Goal: Check status: Check status

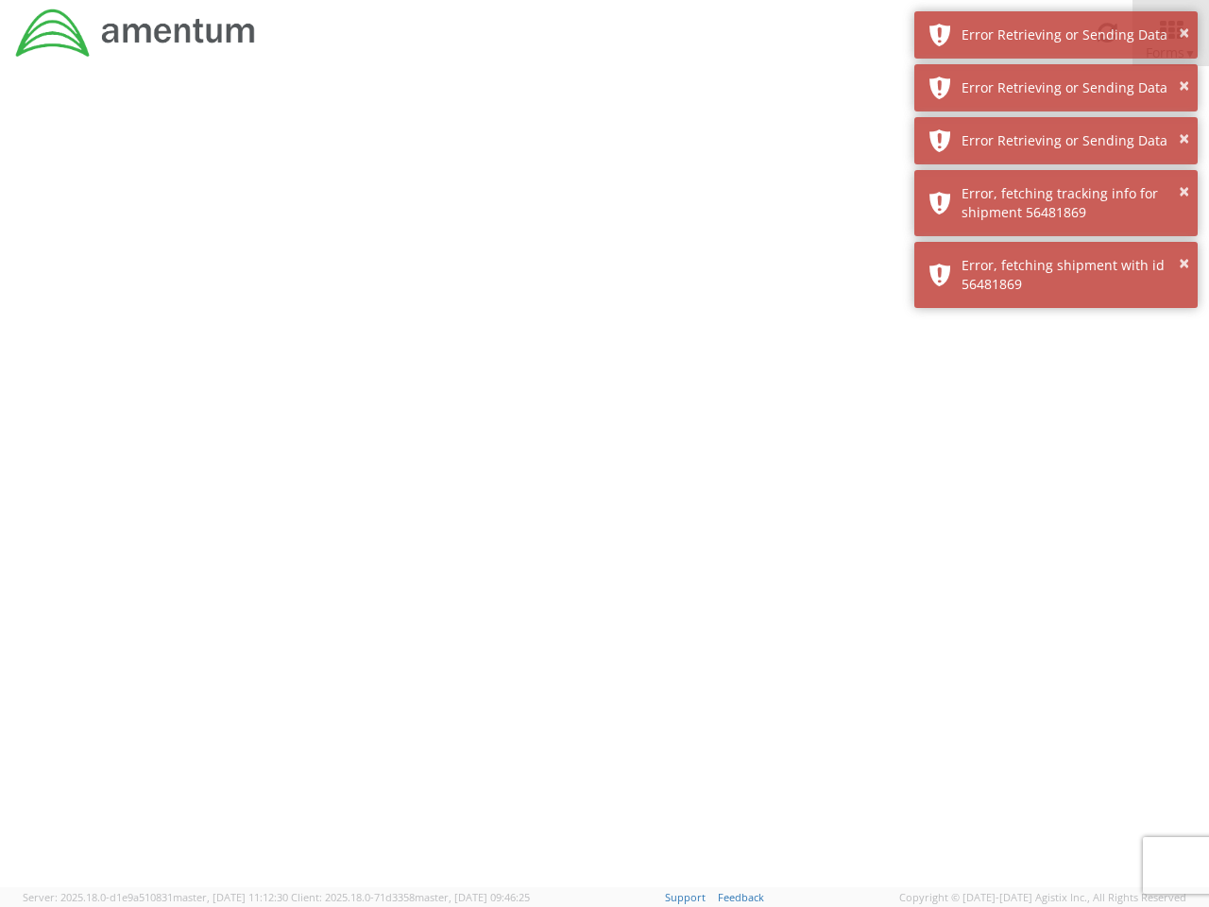
click at [604, 486] on div at bounding box center [604, 476] width 1209 height 821
click at [1056, 35] on div "Error Retrieving or Sending Data" at bounding box center [1072, 35] width 222 height 19
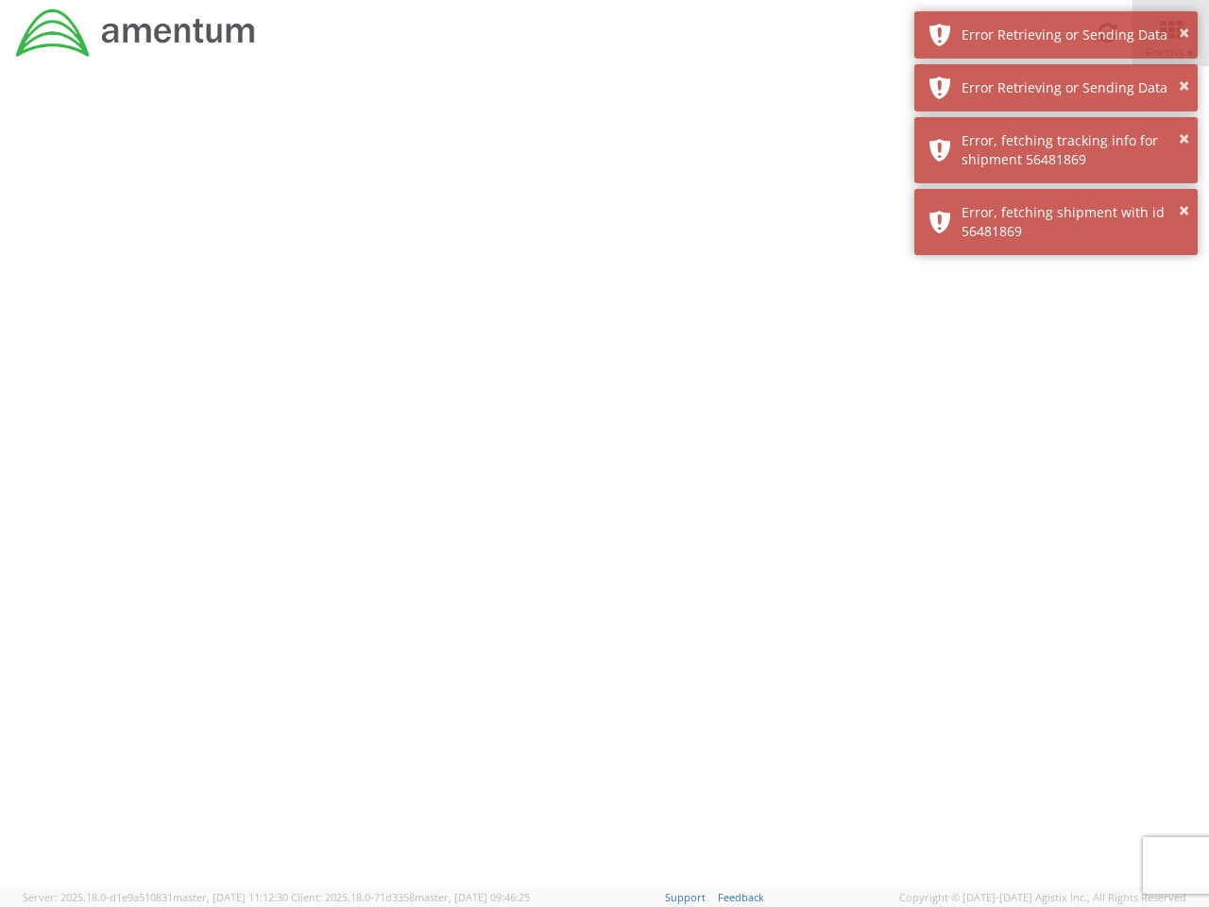
click at [1056, 88] on div "Error Retrieving or Sending Data" at bounding box center [1072, 87] width 222 height 19
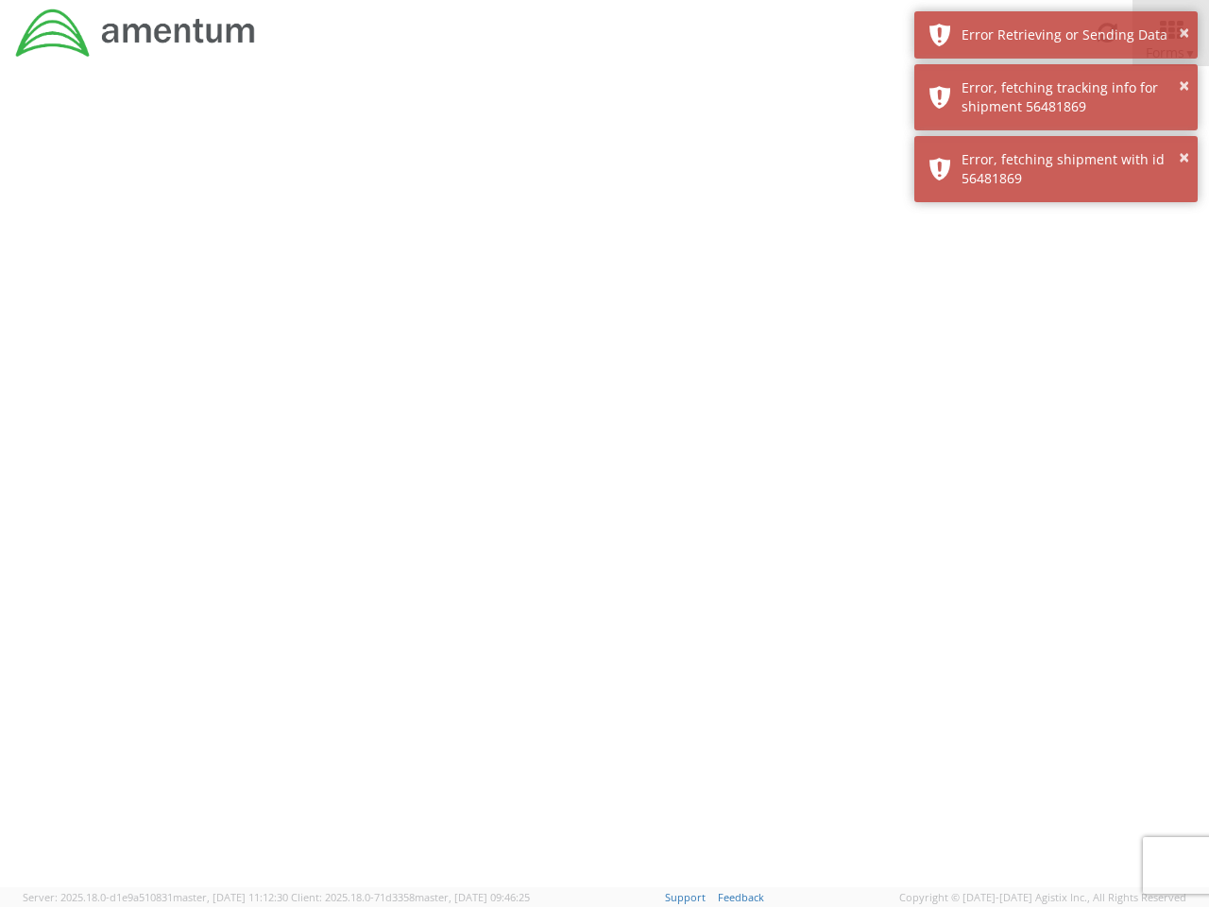
click at [1056, 141] on div "× Error, fetching shipment with id 56481869" at bounding box center [1055, 169] width 283 height 66
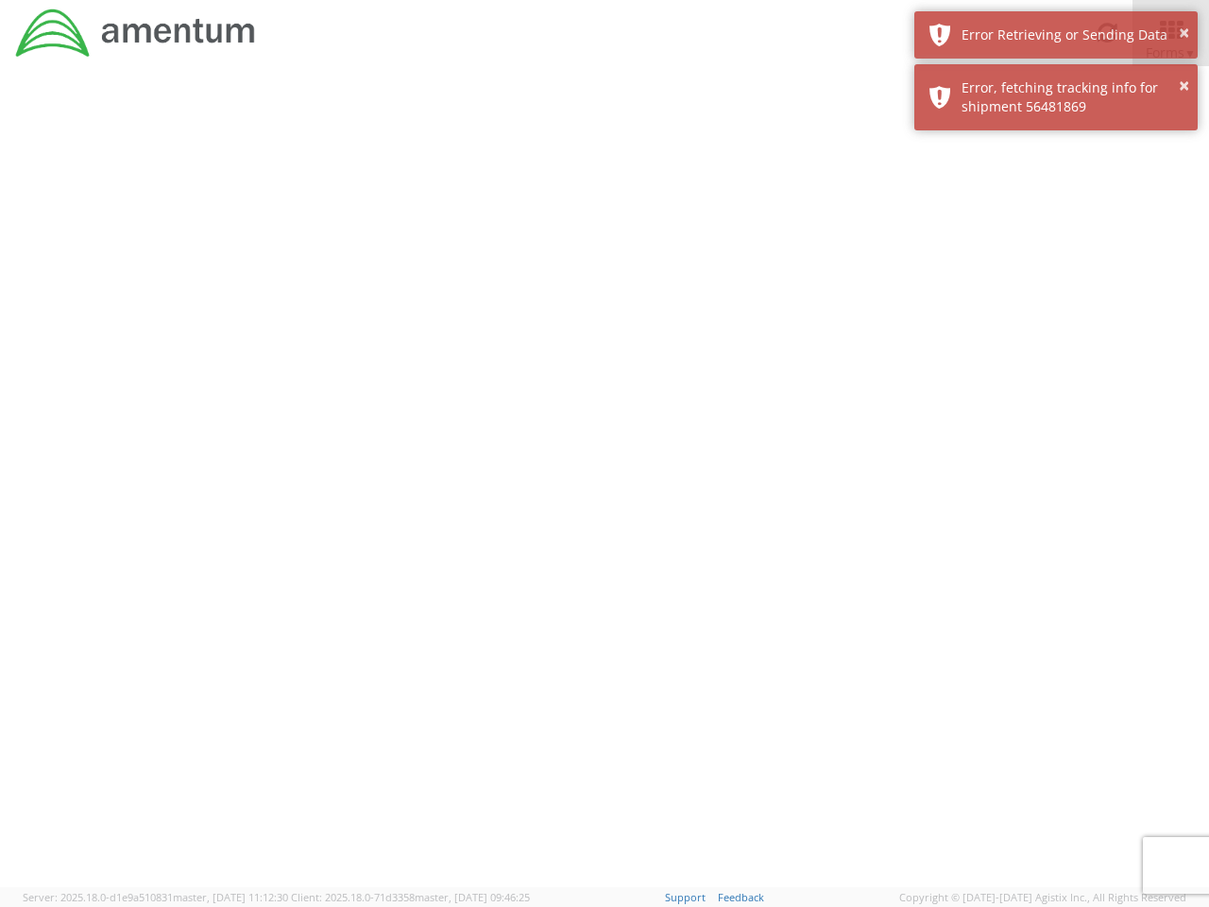
click at [1056, 203] on div at bounding box center [604, 476] width 1209 height 821
click at [1056, 275] on div at bounding box center [604, 476] width 1209 height 821
